Goal: Entertainment & Leisure: Consume media (video, audio)

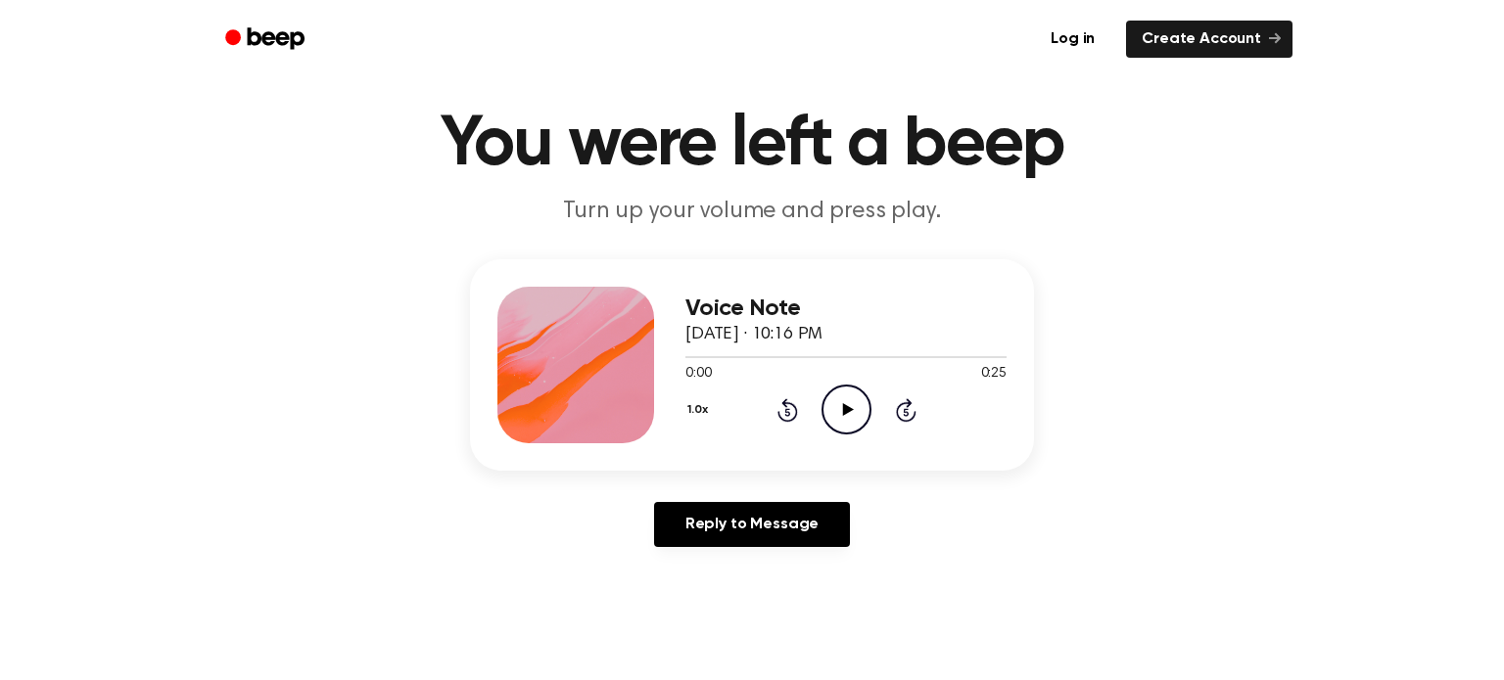
scroll to position [49, 0]
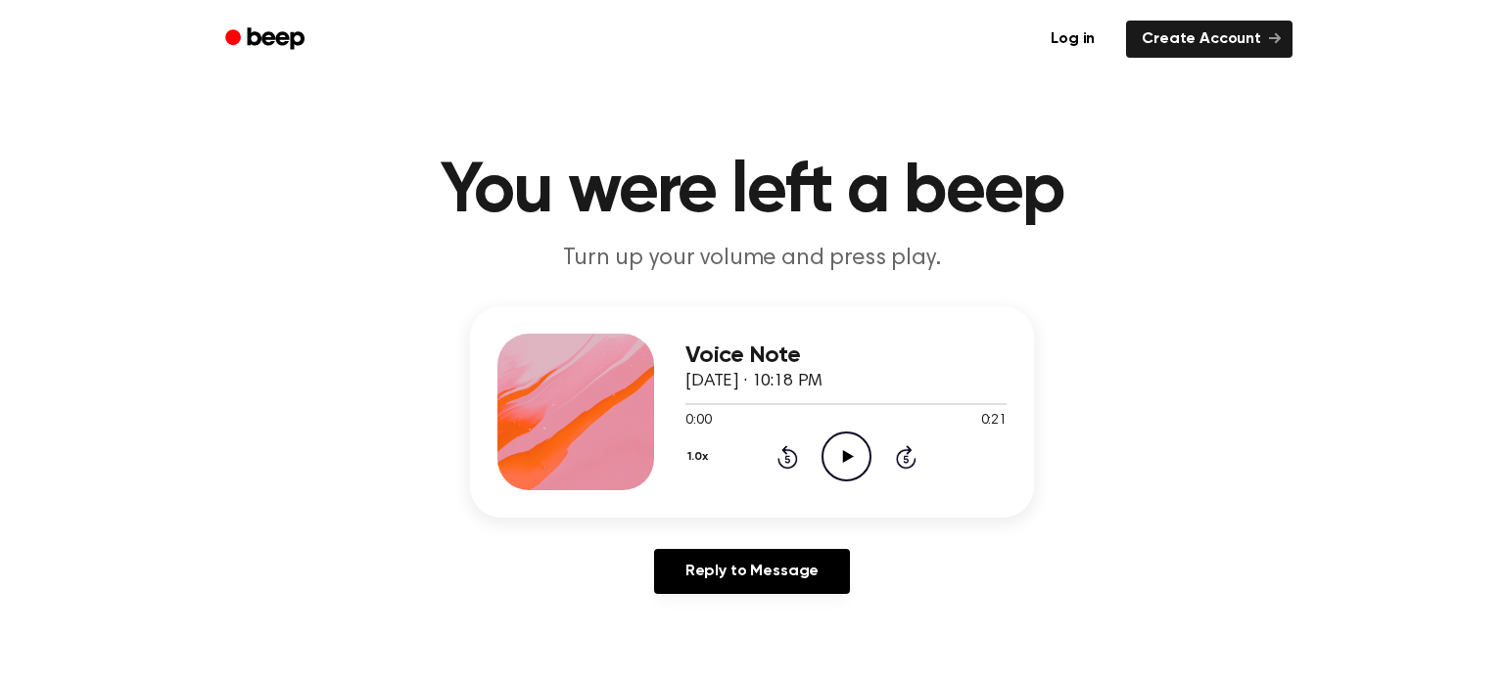
click at [836, 469] on icon "Play Audio" at bounding box center [846, 457] width 50 height 50
click at [869, 451] on circle at bounding box center [846, 457] width 48 height 48
click at [837, 491] on div "Voice Note October 2, 2025 · 10:19 PM 0:25 0:25 Your browser does not support t…" at bounding box center [752, 411] width 564 height 211
click at [839, 470] on icon "Play Audio" at bounding box center [846, 457] width 50 height 50
click at [838, 444] on icon "Play Audio" at bounding box center [846, 457] width 50 height 50
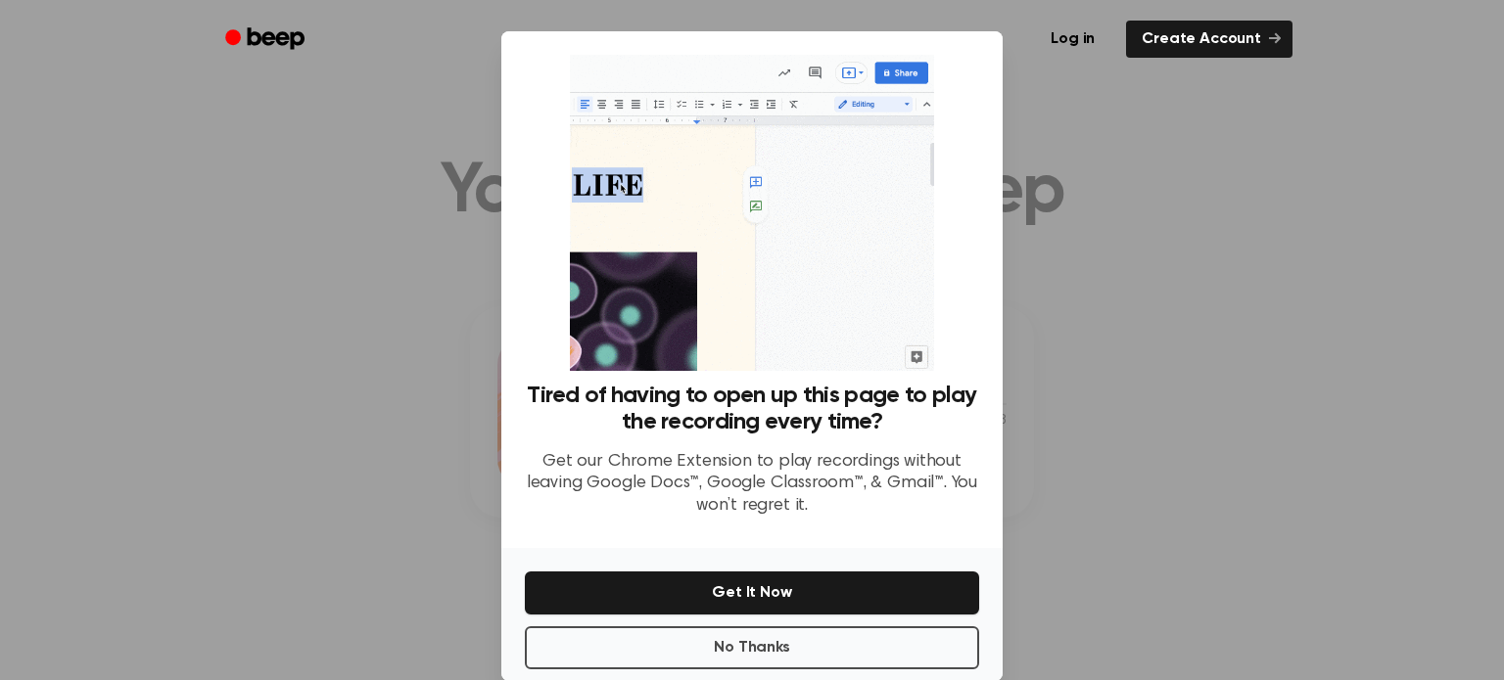
click at [838, 444] on div "Tired of having to open up this page to play the recording every time? Get our …" at bounding box center [752, 458] width 454 height 151
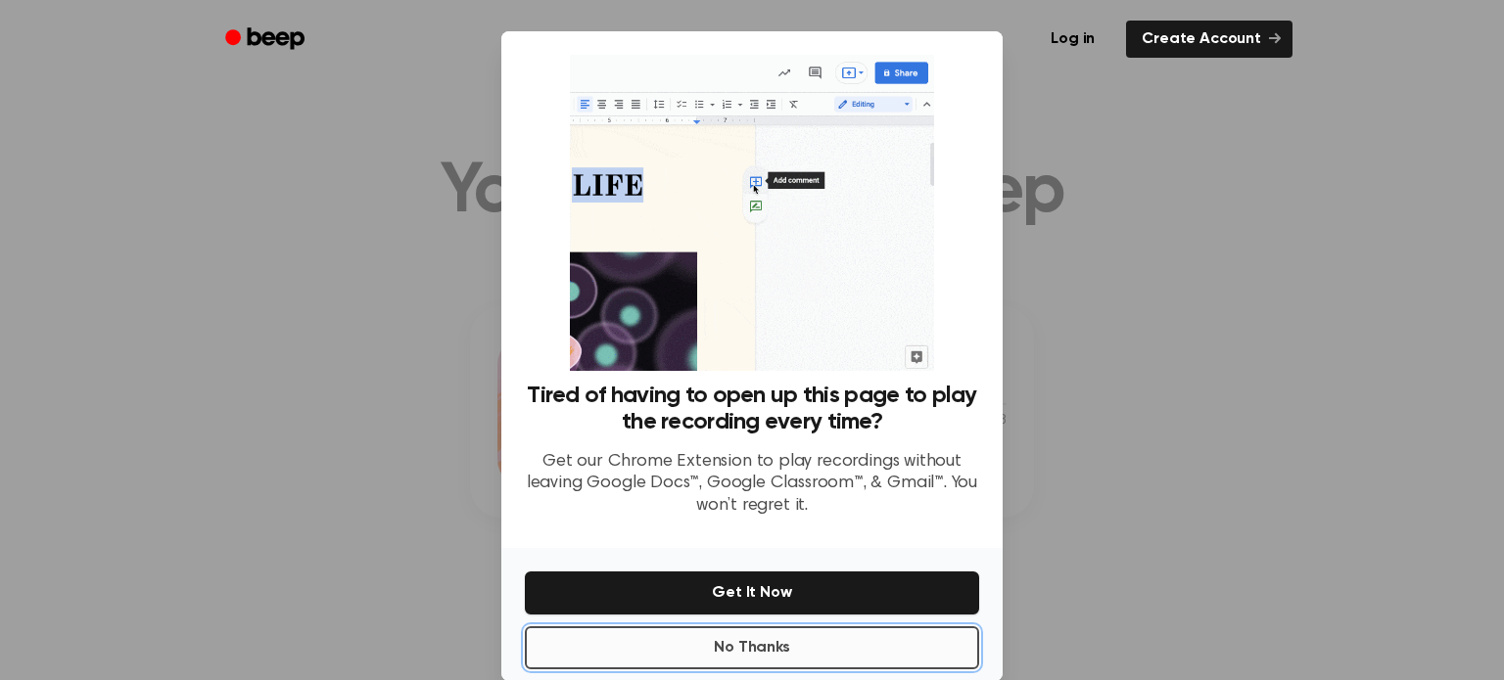
click at [822, 657] on button "No Thanks" at bounding box center [752, 648] width 454 height 43
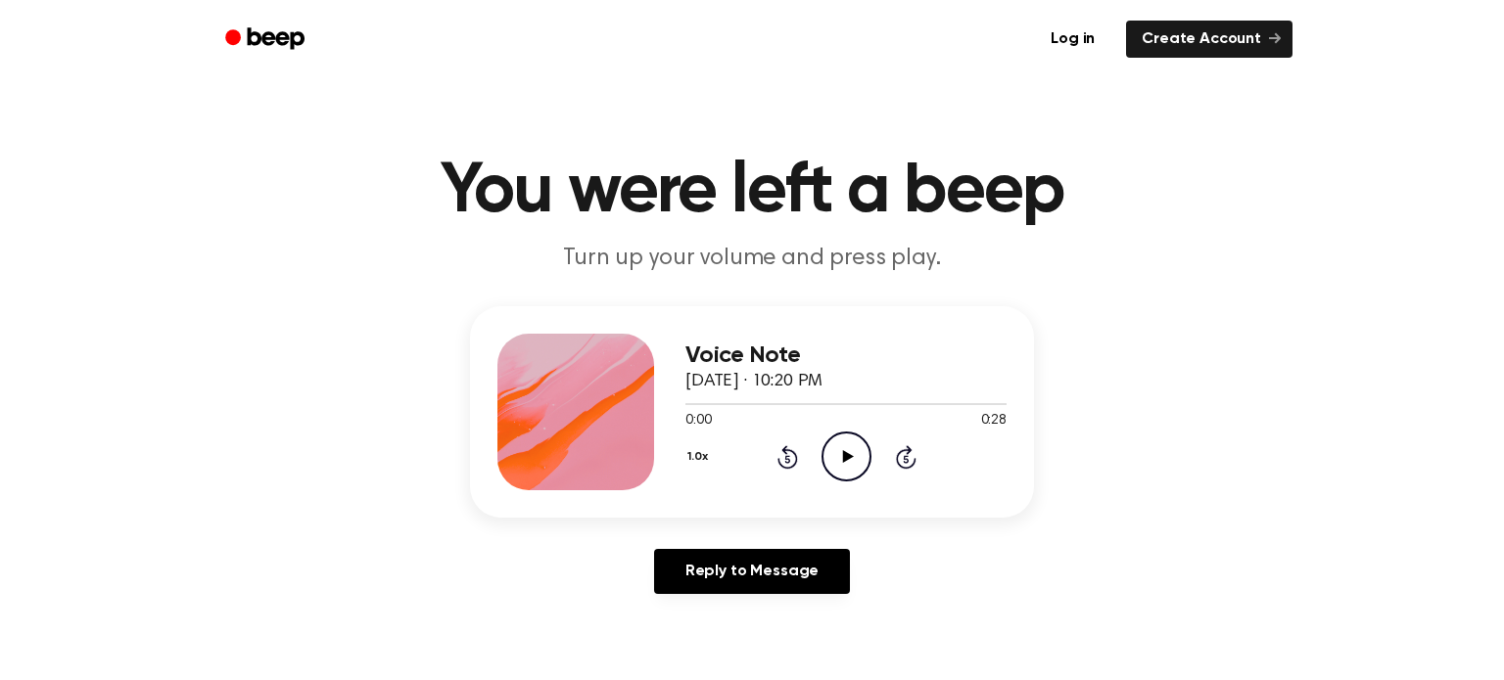
click at [848, 470] on icon "Play Audio" at bounding box center [846, 457] width 50 height 50
click at [836, 449] on icon "Play Audio" at bounding box center [846, 457] width 50 height 50
click at [837, 444] on icon "Play Audio" at bounding box center [846, 457] width 50 height 50
click at [846, 447] on icon "Play Audio" at bounding box center [846, 457] width 50 height 50
click at [841, 465] on icon "Play Audio" at bounding box center [846, 457] width 50 height 50
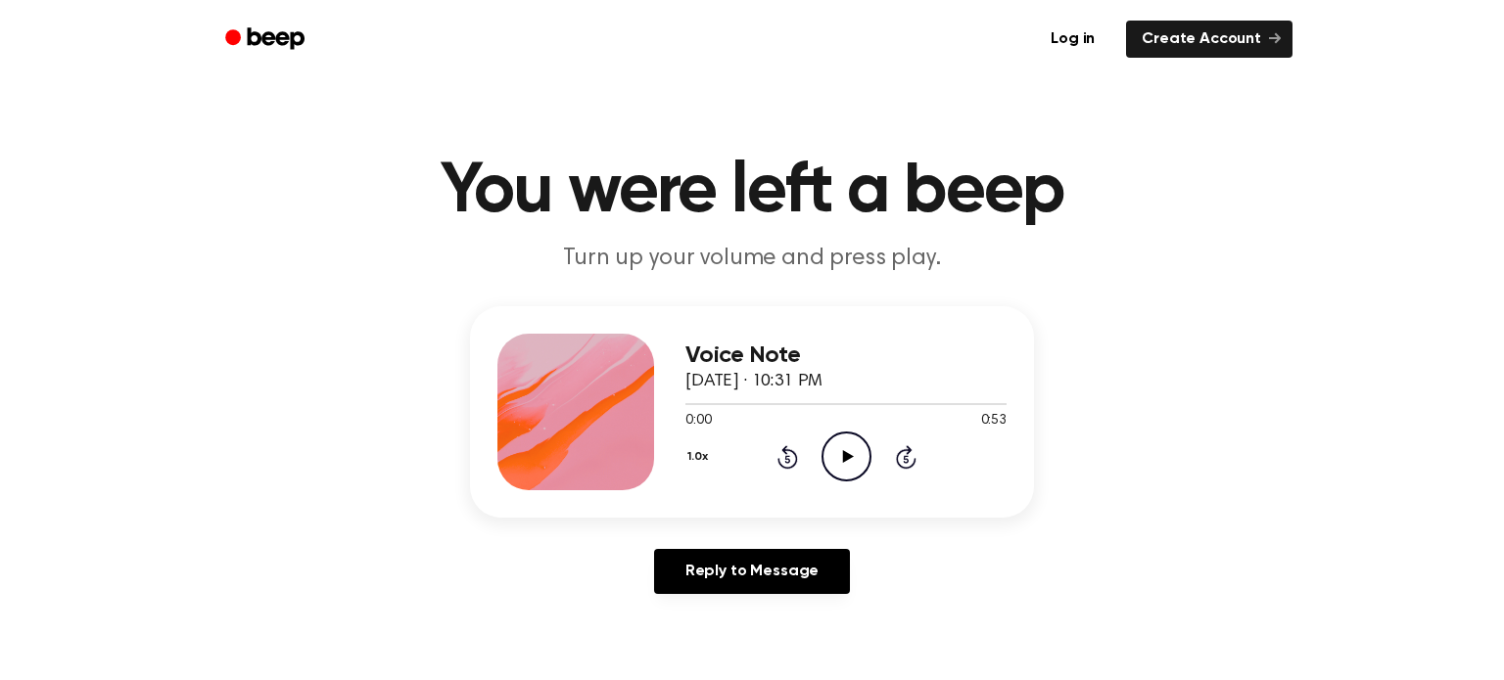
click at [822, 457] on circle at bounding box center [846, 457] width 48 height 48
click at [870, 444] on icon "Play Audio" at bounding box center [846, 457] width 50 height 50
click at [842, 446] on icon "Play Audio" at bounding box center [846, 457] width 50 height 50
click at [845, 464] on icon "Play Audio" at bounding box center [846, 457] width 50 height 50
click at [863, 458] on icon "Play Audio" at bounding box center [846, 457] width 50 height 50
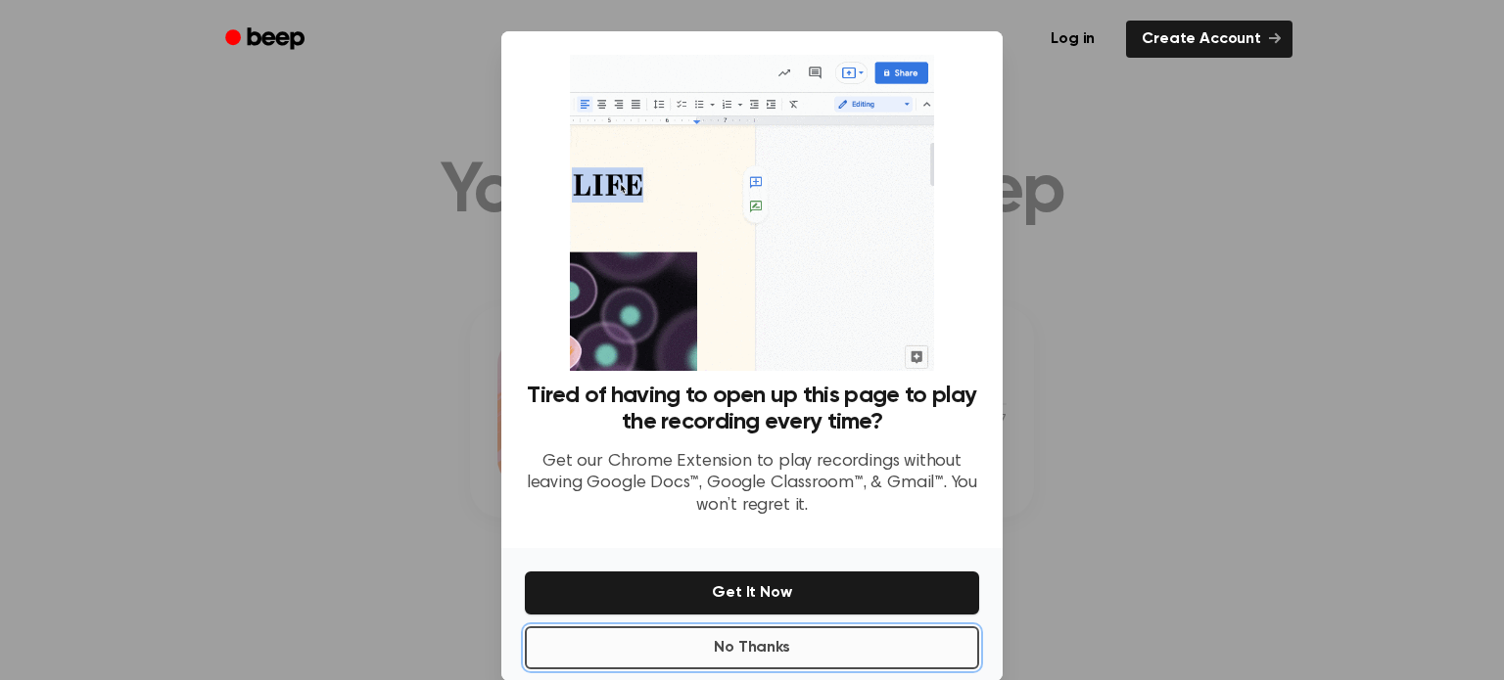
click at [767, 632] on button "No Thanks" at bounding box center [752, 648] width 454 height 43
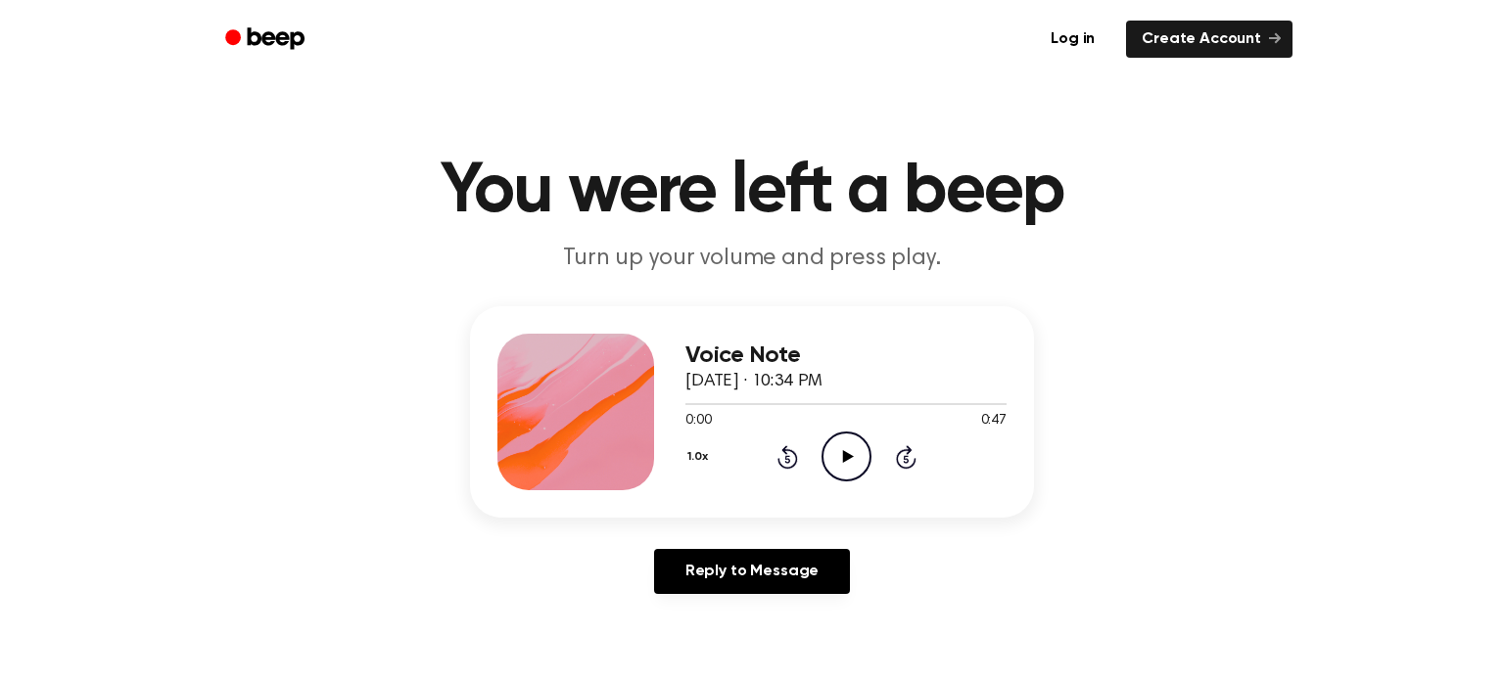
click at [839, 439] on icon "Play Audio" at bounding box center [846, 457] width 50 height 50
